Goal: Task Accomplishment & Management: Use online tool/utility

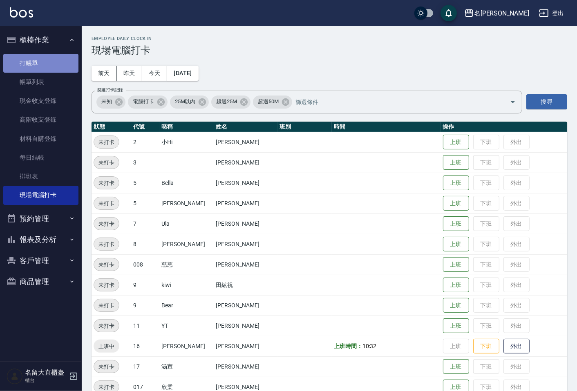
click at [18, 64] on link "打帳單" at bounding box center [40, 63] width 75 height 19
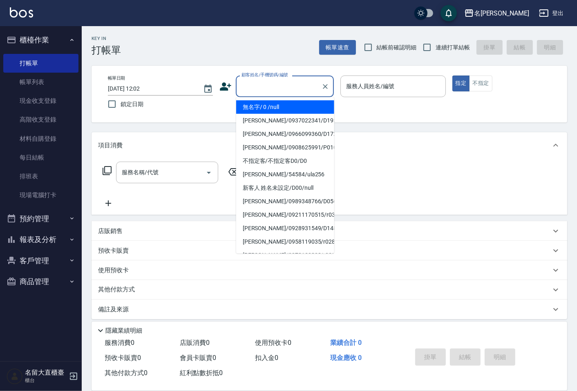
click at [272, 87] on input "顧客姓名/手機號碼/編號" at bounding box center [278, 86] width 78 height 14
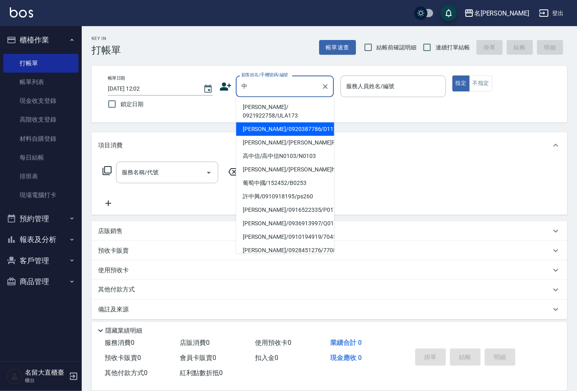
type input "[PERSON_NAME]/0920387786/D112"
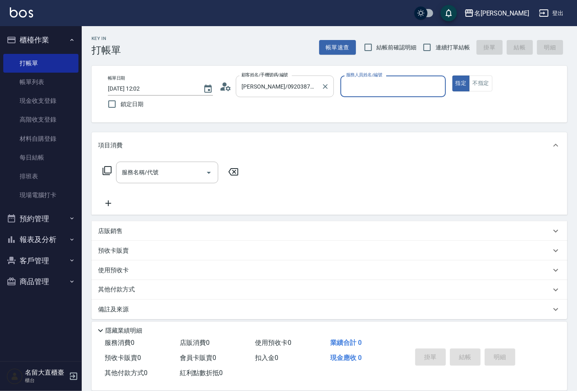
type input "[PERSON_NAME]3"
click at [452, 76] on button "指定" at bounding box center [461, 84] width 18 height 16
type button "true"
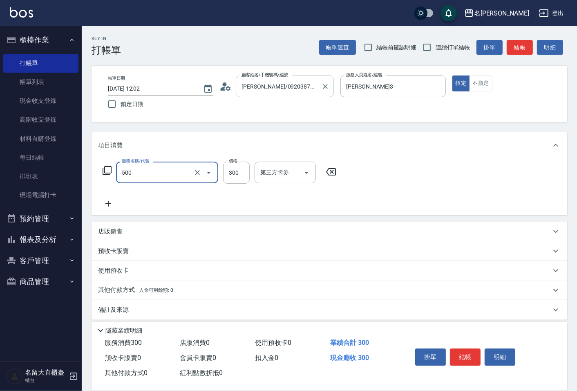
type input "洗髮(500)"
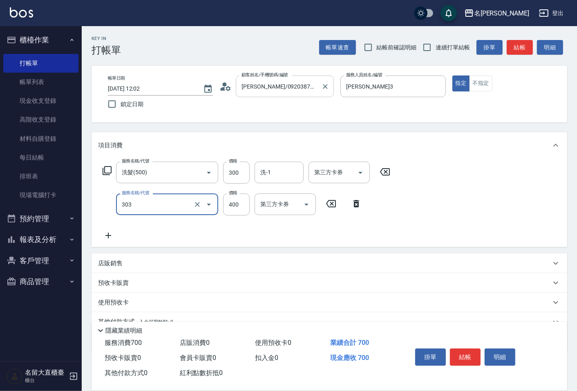
type input "剪髮(C級)(303)"
type input "350"
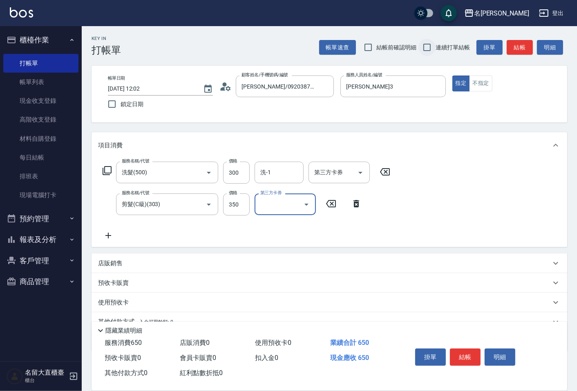
click at [427, 50] on input "連續打單結帳" at bounding box center [426, 47] width 17 height 17
checkbox input "true"
click at [523, 48] on button "結帳" at bounding box center [520, 47] width 26 height 15
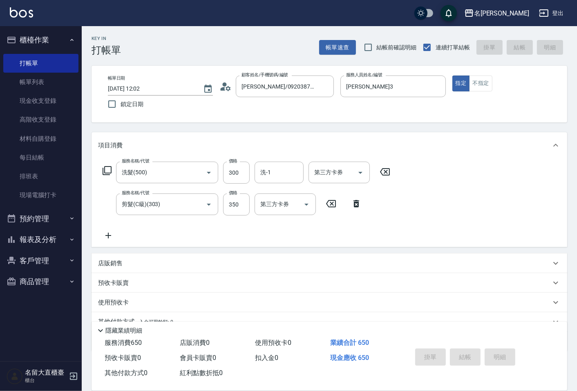
type input "[DATE] 12:03"
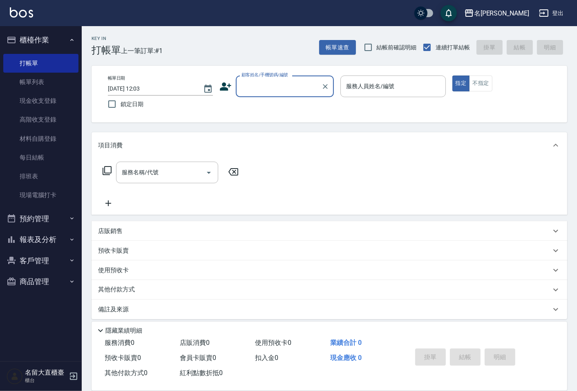
click at [25, 241] on button "報表及分析" at bounding box center [40, 239] width 75 height 21
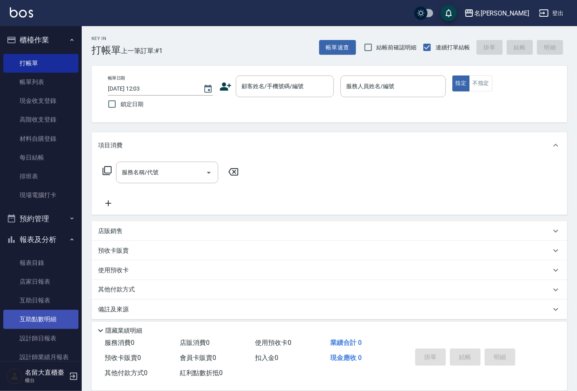
scroll to position [91, 0]
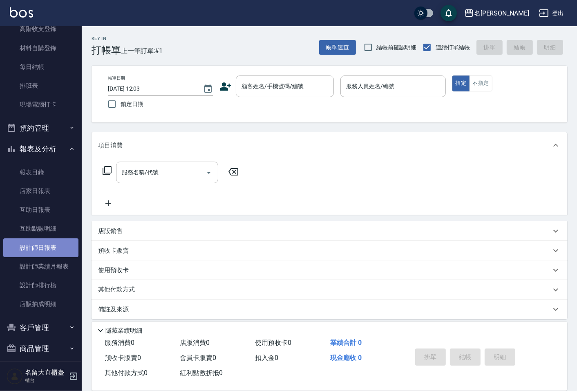
click at [47, 252] on link "設計師日報表" at bounding box center [40, 248] width 75 height 19
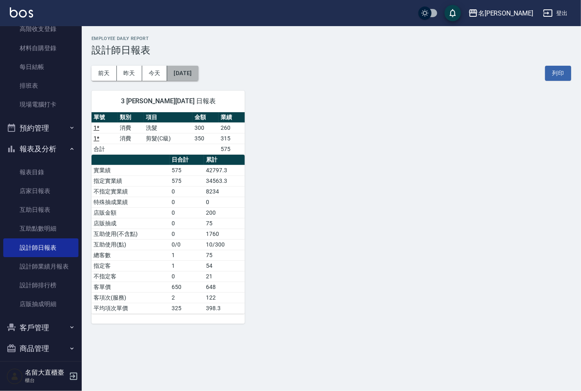
click at [189, 74] on button "[DATE]" at bounding box center [182, 73] width 31 height 15
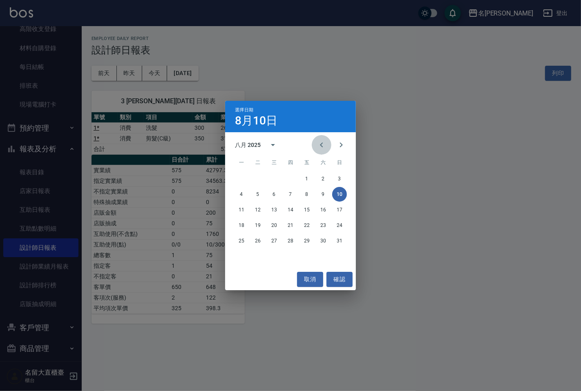
click at [324, 148] on icon "Previous month" at bounding box center [322, 145] width 10 height 10
click at [292, 189] on button "10" at bounding box center [290, 194] width 15 height 15
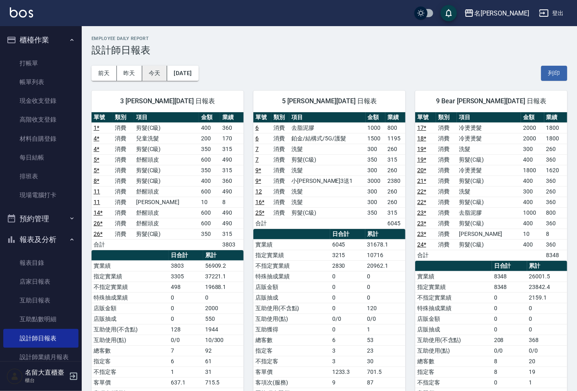
click at [152, 74] on button "今天" at bounding box center [154, 73] width 25 height 15
